Goal: Information Seeking & Learning: Check status

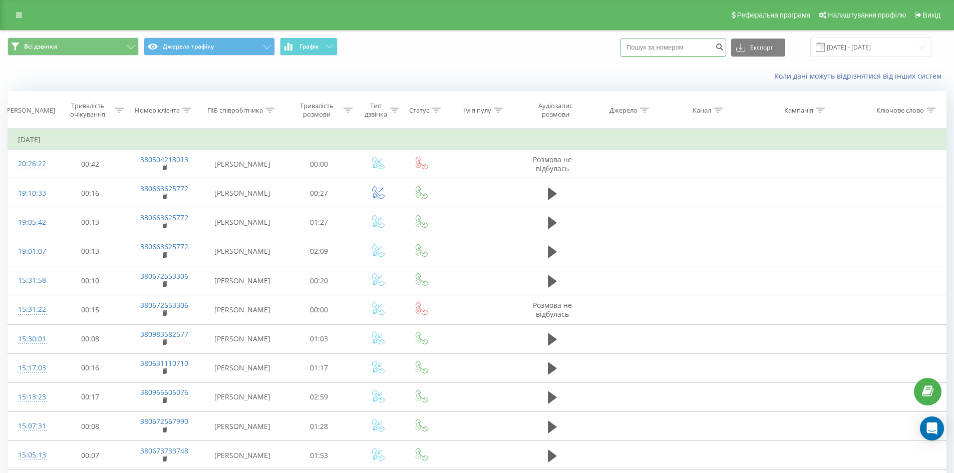
click at [642, 48] on input at bounding box center [673, 48] width 106 height 18
paste input "380990761961"
type input "380990761961"
click at [724, 46] on icon "submit" at bounding box center [719, 46] width 9 height 6
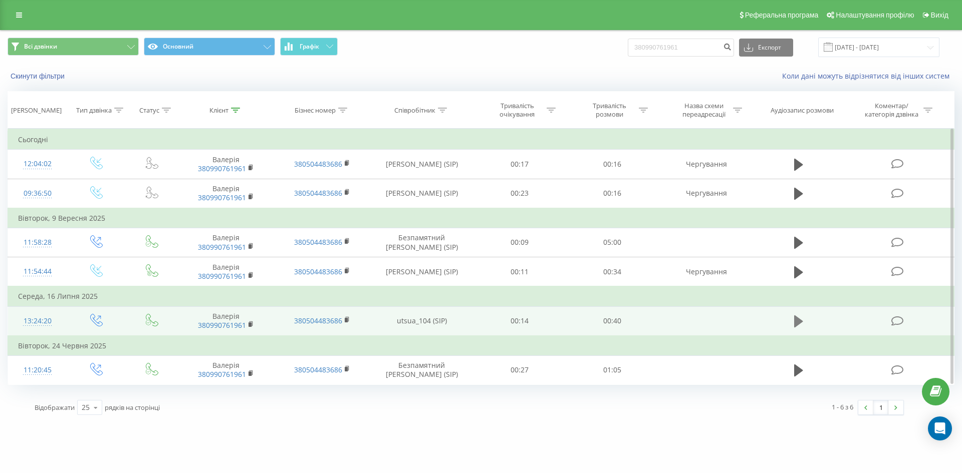
click at [801, 323] on icon at bounding box center [798, 322] width 9 height 12
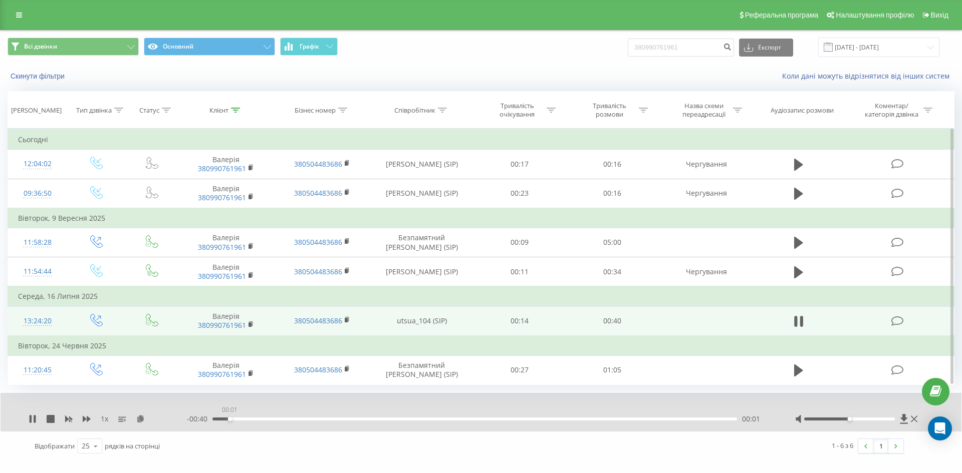
click at [229, 420] on div "00:01" at bounding box center [230, 419] width 4 height 4
click at [241, 419] on div "00:02" at bounding box center [474, 419] width 525 height 3
click at [257, 418] on div "00:03" at bounding box center [474, 419] width 525 height 3
click at [286, 418] on div "00:04" at bounding box center [474, 419] width 525 height 3
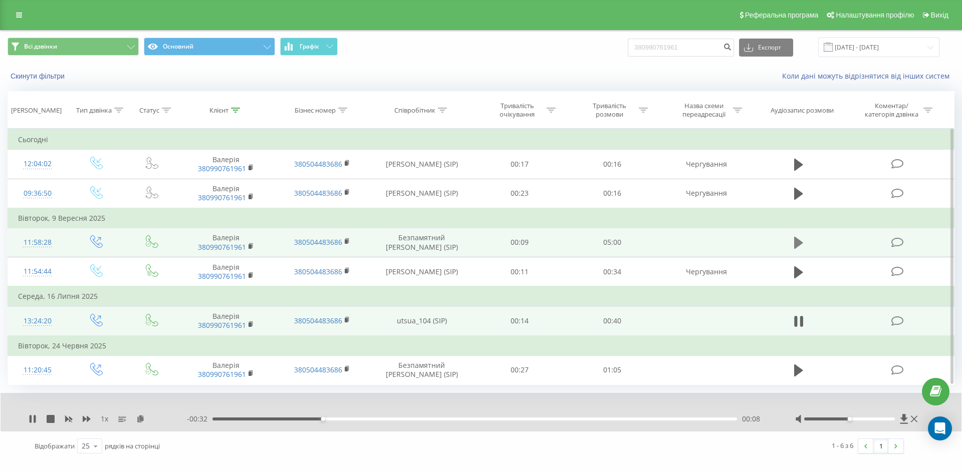
click at [799, 239] on icon at bounding box center [798, 243] width 9 height 14
click at [241, 420] on div "00:15" at bounding box center [474, 419] width 525 height 3
click at [261, 418] on div "00:26" at bounding box center [474, 419] width 525 height 3
click at [279, 418] on div "00:27" at bounding box center [474, 419] width 525 height 3
click at [296, 419] on div "00:44" at bounding box center [474, 419] width 525 height 3
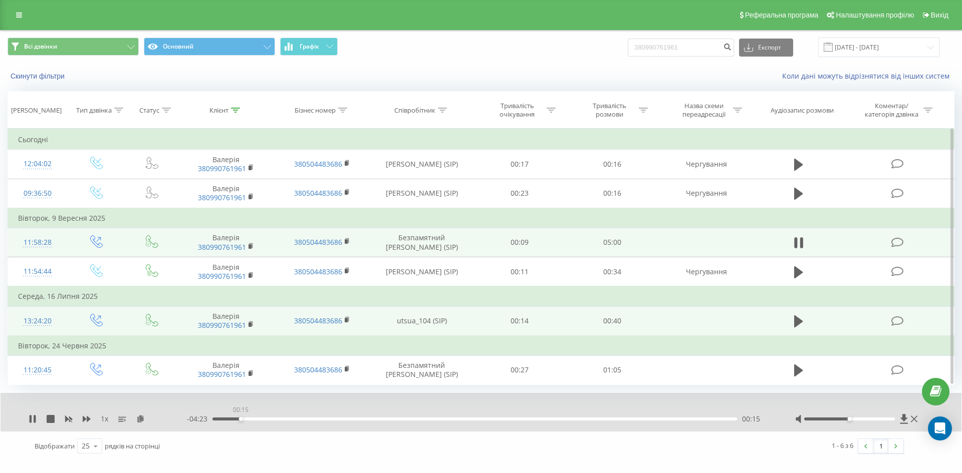
click at [240, 419] on div "00:15" at bounding box center [474, 419] width 525 height 3
click at [34, 419] on icon at bounding box center [35, 419] width 2 height 8
click at [691, 49] on input "380990761961" at bounding box center [681, 48] width 106 height 18
type input "3"
type input "0989063283"
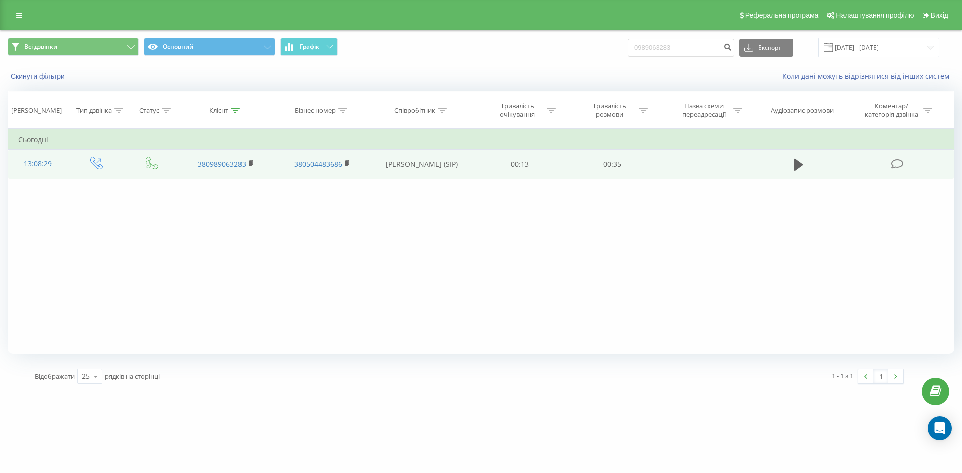
click at [417, 163] on td "Цалко Олександр Сергійович (SIP)" at bounding box center [422, 164] width 104 height 29
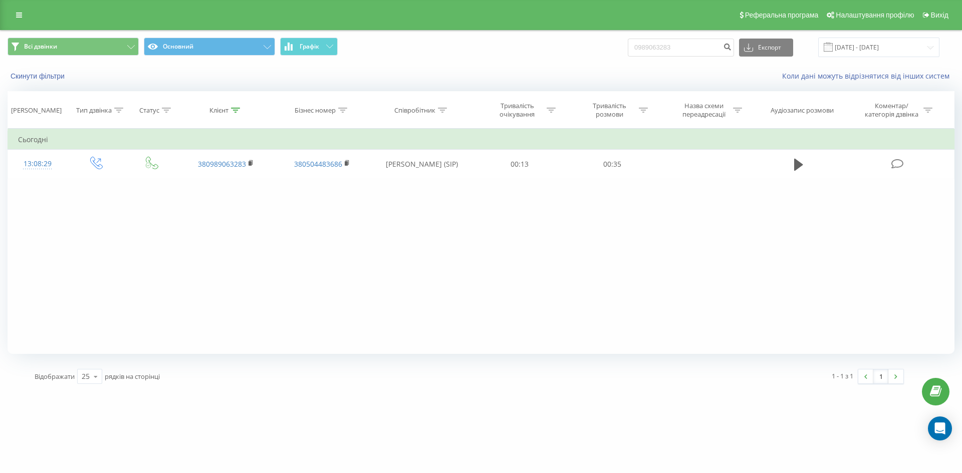
click at [309, 249] on div "Фільтрувати за умовою Дорівнює Введіть значення Скасувати OK Фільтрувати за умо…" at bounding box center [481, 241] width 947 height 225
click at [680, 46] on input "0989063283" at bounding box center [681, 48] width 106 height 18
